Goal: Task Accomplishment & Management: Use online tool/utility

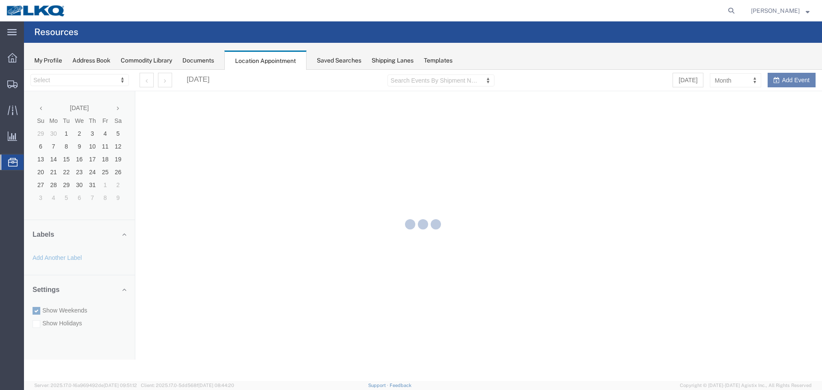
select select "28018"
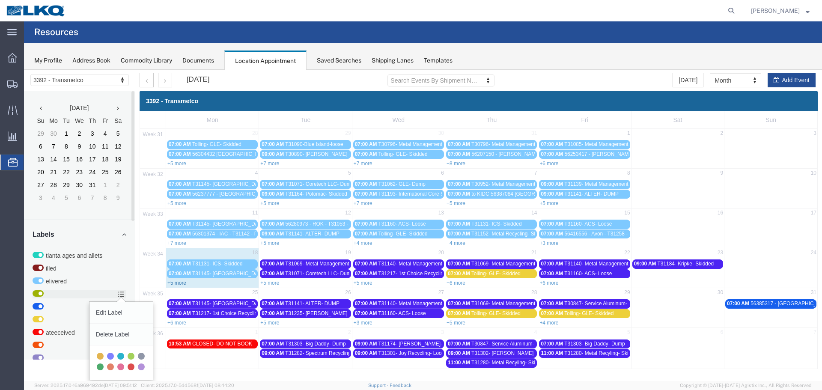
click at [180, 284] on link "+5 more" at bounding box center [176, 283] width 19 height 6
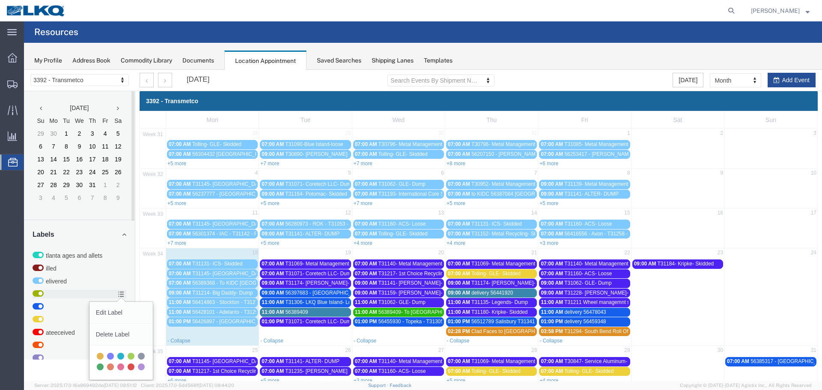
scroll to position [55, 0]
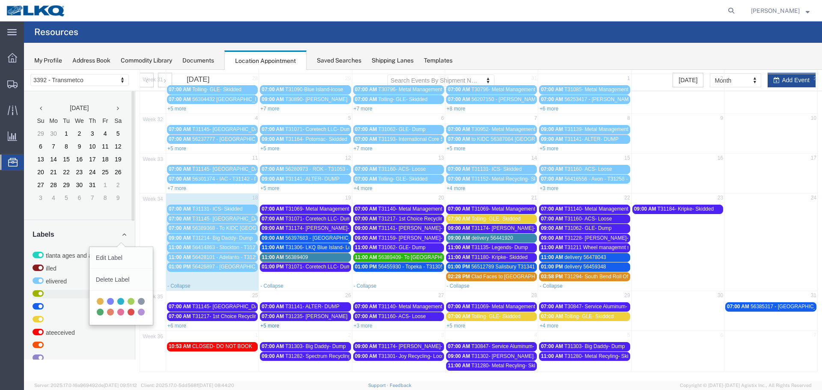
click at [272, 327] on link "+5 more" at bounding box center [269, 326] width 19 height 6
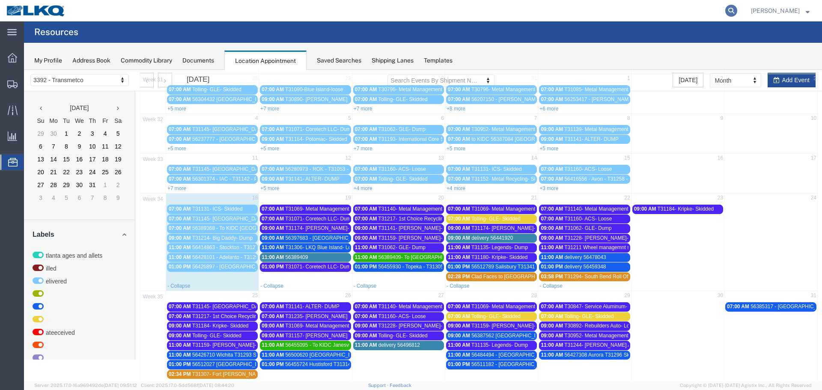
click at [728, 12] on icon at bounding box center [731, 11] width 12 height 12
type input "56426897"
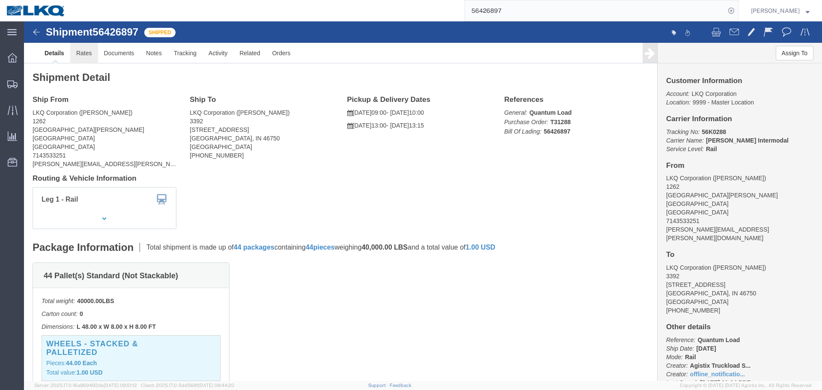
click link "Rates"
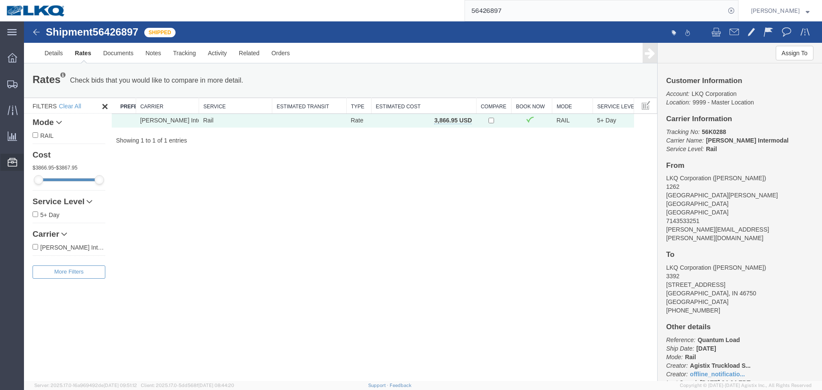
click at [0, 0] on span "Location Appointment" at bounding box center [0, 0] width 0 height 0
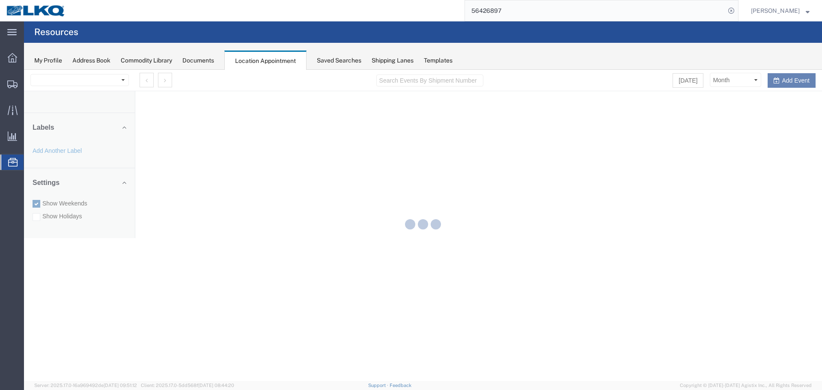
select select "28018"
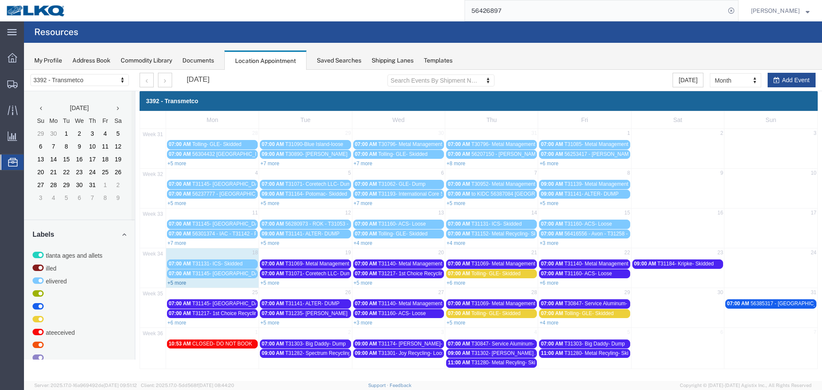
click at [173, 281] on link "+5 more" at bounding box center [176, 283] width 19 height 6
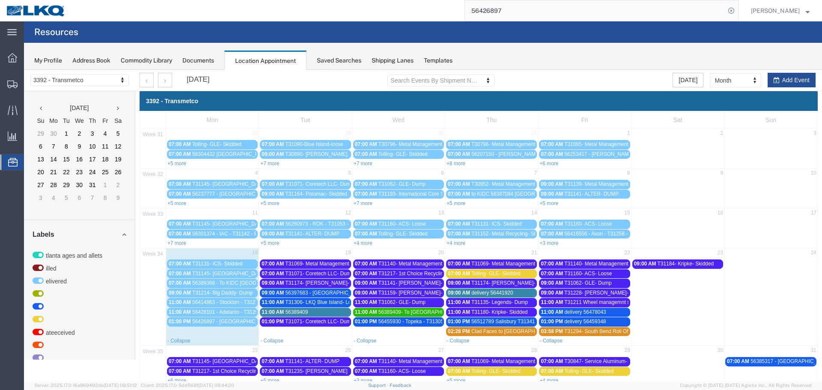
scroll to position [55, 0]
